Goal: Task Accomplishment & Management: Complete application form

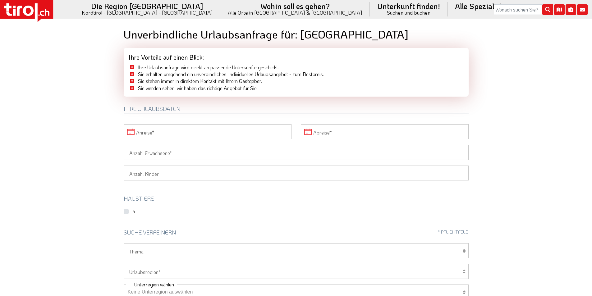
click at [39, 11] on icon at bounding box center [26, 11] width 53 height 22
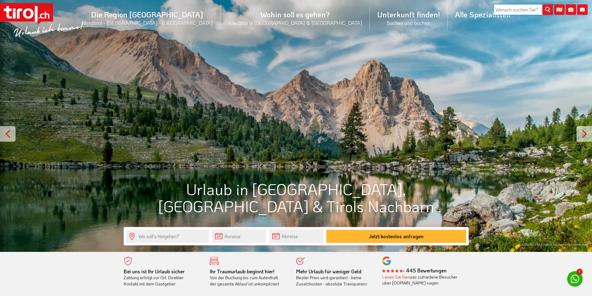
click at [514, 6] on input "search" at bounding box center [523, 9] width 59 height 11
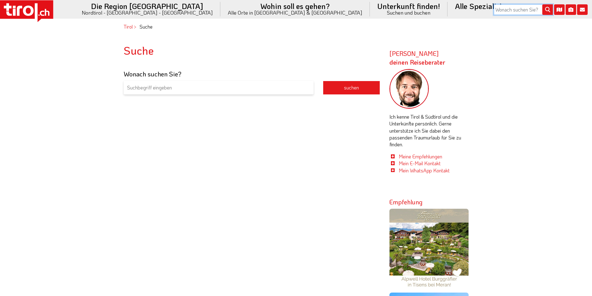
click at [518, 13] on input "search" at bounding box center [523, 9] width 59 height 11
type input "schenna"
click at [548, 9] on icon "submit" at bounding box center [547, 9] width 11 height 11
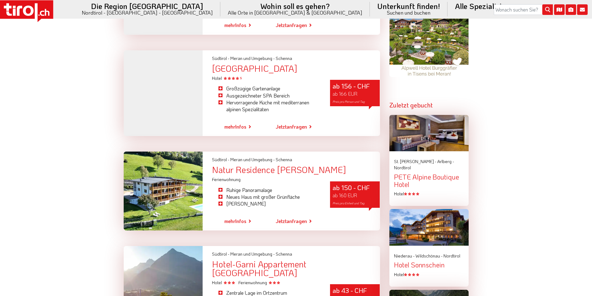
scroll to position [404, 0]
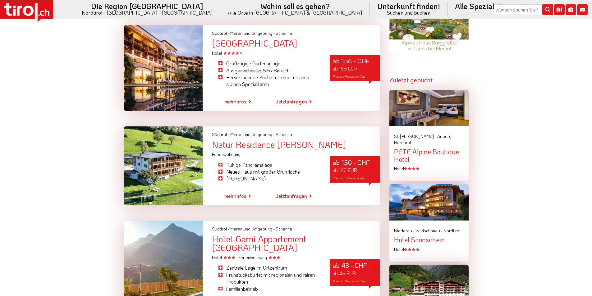
click at [294, 147] on div "Natur Residence [PERSON_NAME]" at bounding box center [296, 144] width 168 height 9
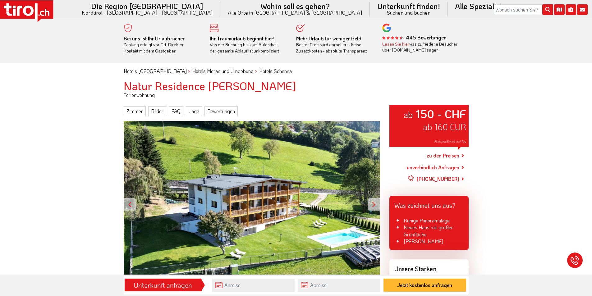
click at [443, 156] on link "zu den Preisen" at bounding box center [443, 156] width 33 height 16
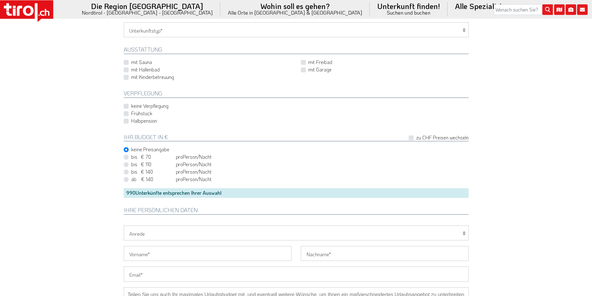
scroll to position [373, 0]
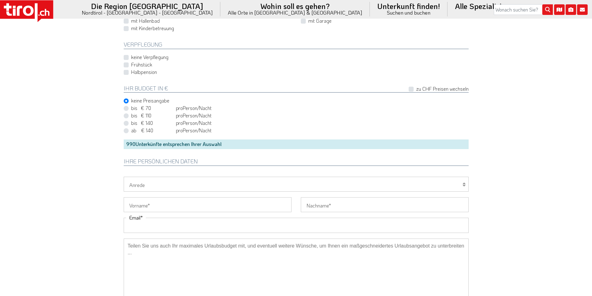
drag, startPoint x: 131, startPoint y: 226, endPoint x: 128, endPoint y: 223, distance: 4.2
click at [131, 226] on input "Email" at bounding box center [296, 225] width 345 height 15
paste input "theresa_becher@web.de"
type input "theresa_becher@web.de"
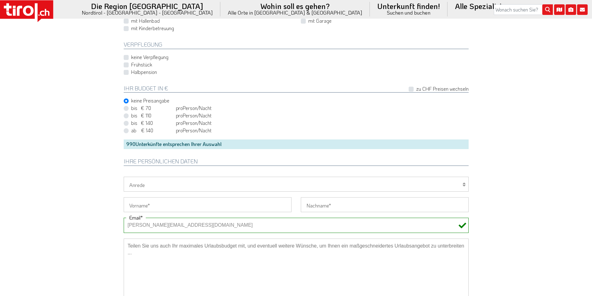
click at [154, 186] on select "Herr Frau Familie" at bounding box center [296, 184] width 345 height 15
select select "Frau"
click at [124, 177] on select "Herr Frau Familie" at bounding box center [296, 184] width 345 height 15
click at [142, 209] on input "Vorname" at bounding box center [208, 204] width 168 height 15
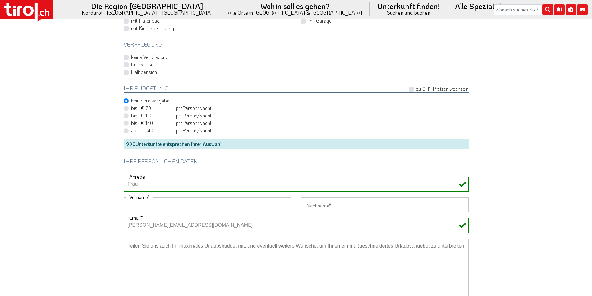
paste input "Theresia"
type input "Theresia"
drag, startPoint x: 98, startPoint y: 188, endPoint x: 112, endPoint y: 12, distance: 176.1
drag, startPoint x: 315, startPoint y: 207, endPoint x: 310, endPoint y: 197, distance: 11.4
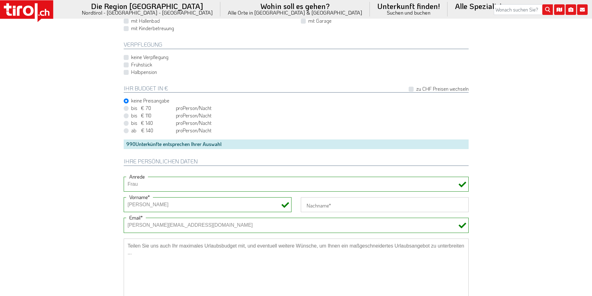
click at [315, 207] on input "Nachname" at bounding box center [385, 204] width 168 height 15
paste input "Schwarz"
type input "Schwarz"
click at [131, 63] on label "Frühstück" at bounding box center [141, 64] width 21 height 7
click at [126, 63] on input "Frühstück" at bounding box center [297, 64] width 345 height 4
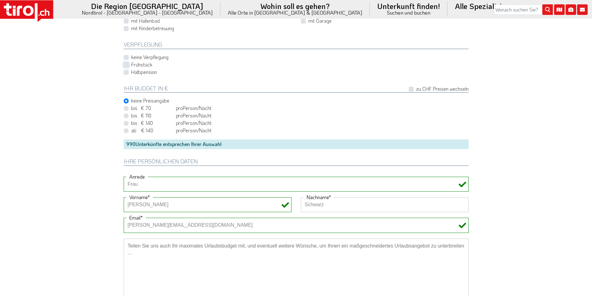
checkbox input "true"
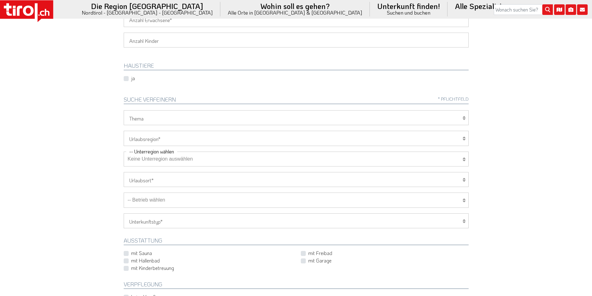
scroll to position [62, 0]
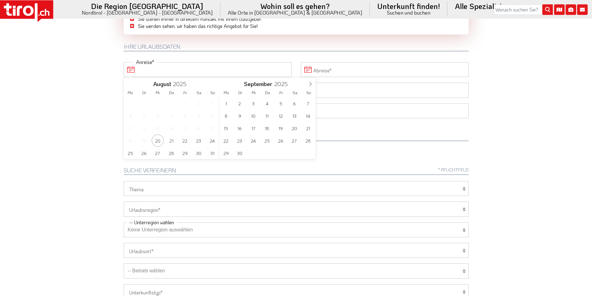
click at [184, 71] on input "Anreise" at bounding box center [208, 69] width 168 height 15
click at [294, 102] on span "6" at bounding box center [294, 103] width 12 height 12
click at [158, 116] on span "10" at bounding box center [158, 116] width 12 height 12
type input "06-09-2025"
type input "10-09-2025"
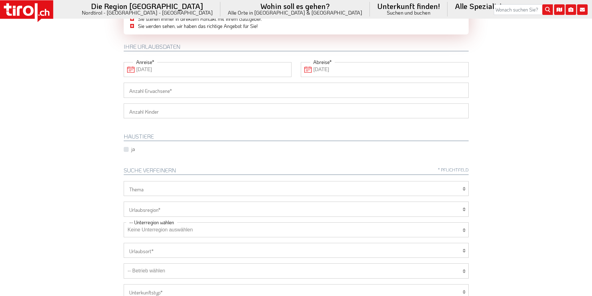
click at [151, 90] on input "Anzahl Erwachsene" at bounding box center [296, 90] width 345 height 15
type input "2"
drag, startPoint x: 86, startPoint y: 90, endPoint x: 106, endPoint y: 104, distance: 24.0
click at [87, 91] on body ".st0{fill:#FFFFFF}.st1{fill:#E31017} Die Region Tirol Nordtirol - Südtirol - Os…" at bounding box center [296, 86] width 592 height 296
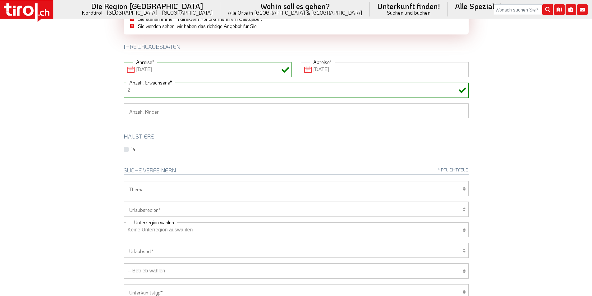
click at [134, 110] on select "1 2 3 4 5 6" at bounding box center [296, 110] width 345 height 15
select select "2"
click at [124, 103] on select "1 2 3 4 5 6" at bounding box center [296, 110] width 345 height 15
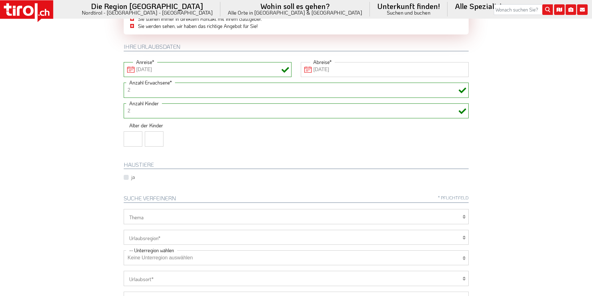
click at [129, 141] on input "number" at bounding box center [133, 138] width 19 height 15
type input "6"
type input "9"
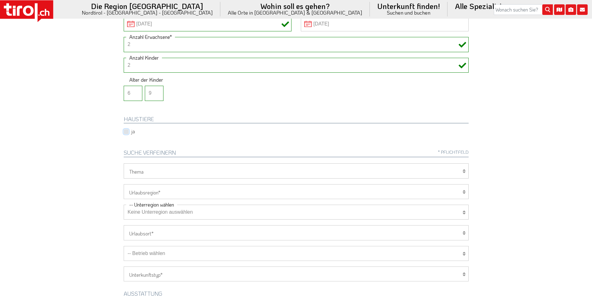
scroll to position [155, 0]
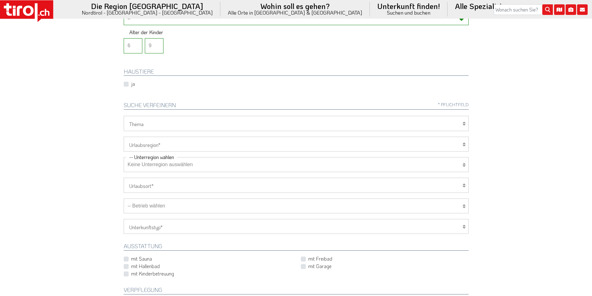
drag, startPoint x: 141, startPoint y: 144, endPoint x: 141, endPoint y: 150, distance: 6.5
click at [141, 144] on select "Tirol/Nordtirol Osttirol Südtirol Tirols Nachbarn" at bounding box center [296, 144] width 345 height 15
select select "7272"
click at [124, 137] on select "Tirol/Nordtirol Osttirol Südtirol Tirols Nachbarn" at bounding box center [296, 144] width 345 height 15
click at [150, 166] on select "Keine Unterregion auswählen Achensee Alpbachtal & Tiroler Seenland Arlberg Feri…" at bounding box center [296, 164] width 345 height 15
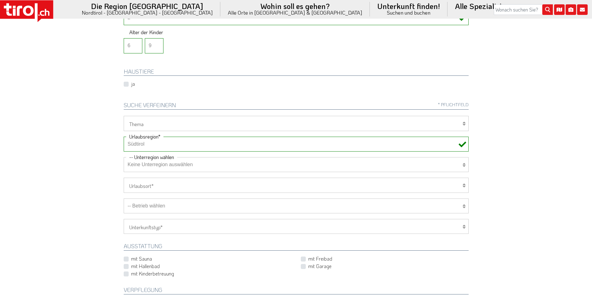
select select "7322"
click at [124, 157] on select "Keine Unterregion auswählen Achensee Alpbachtal & Tiroler Seenland Arlberg Feri…" at bounding box center [296, 164] width 345 height 15
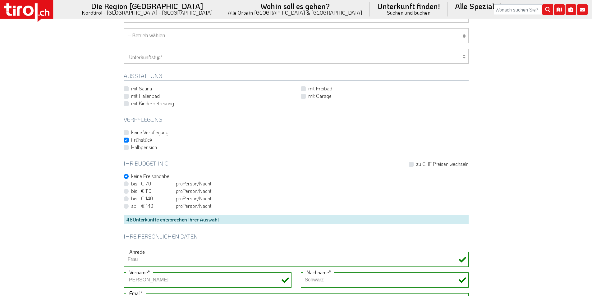
scroll to position [311, 0]
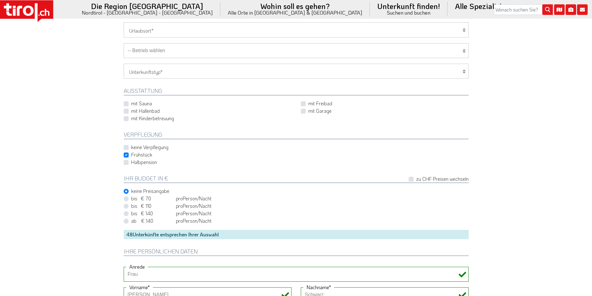
drag, startPoint x: 166, startPoint y: 50, endPoint x: 166, endPoint y: 56, distance: 5.6
click at [166, 50] on select "-- Betrieb wählen ABINEA Dolomiti Romantic SPA Hotel Aktivhotel Waldhof - Oetz …" at bounding box center [296, 50] width 345 height 15
select select "65158"
click at [124, 43] on select "-- Betrieb wählen ABINEA Dolomiti Romantic SPA Hotel Aktivhotel Waldhof - Oetz …" at bounding box center [296, 50] width 345 height 15
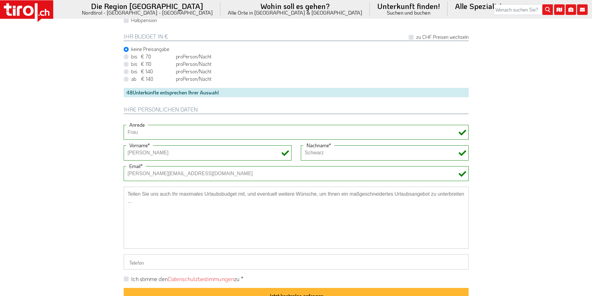
scroll to position [466, 0]
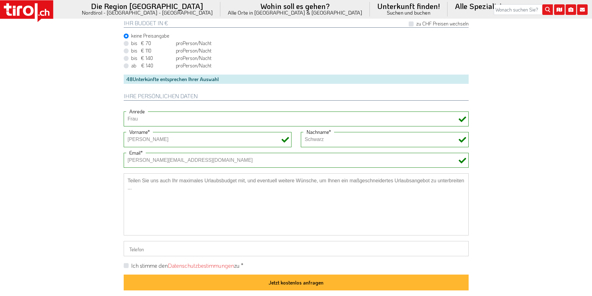
click at [131, 266] on label "Ich stimme den Datenschutzbestimmungen zu *" at bounding box center [187, 266] width 112 height 8
click at [126, 266] on input "Ich stimme den Datenschutzbestimmungen zu *" at bounding box center [297, 265] width 345 height 4
checkbox input "true"
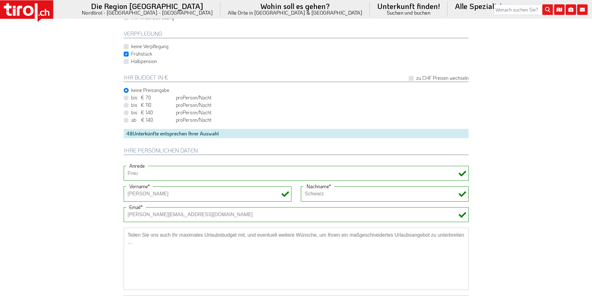
scroll to position [497, 0]
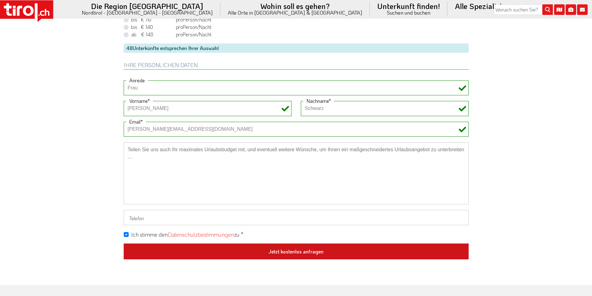
click at [312, 254] on button "Jetzt kostenlos anfragen" at bounding box center [296, 252] width 345 height 16
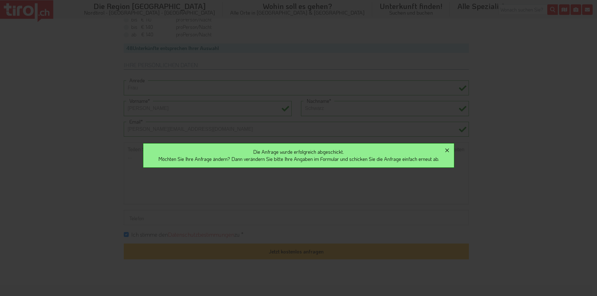
click at [449, 150] on icon "button" at bounding box center [447, 151] width 4 height 4
